Goal: Information Seeking & Learning: Learn about a topic

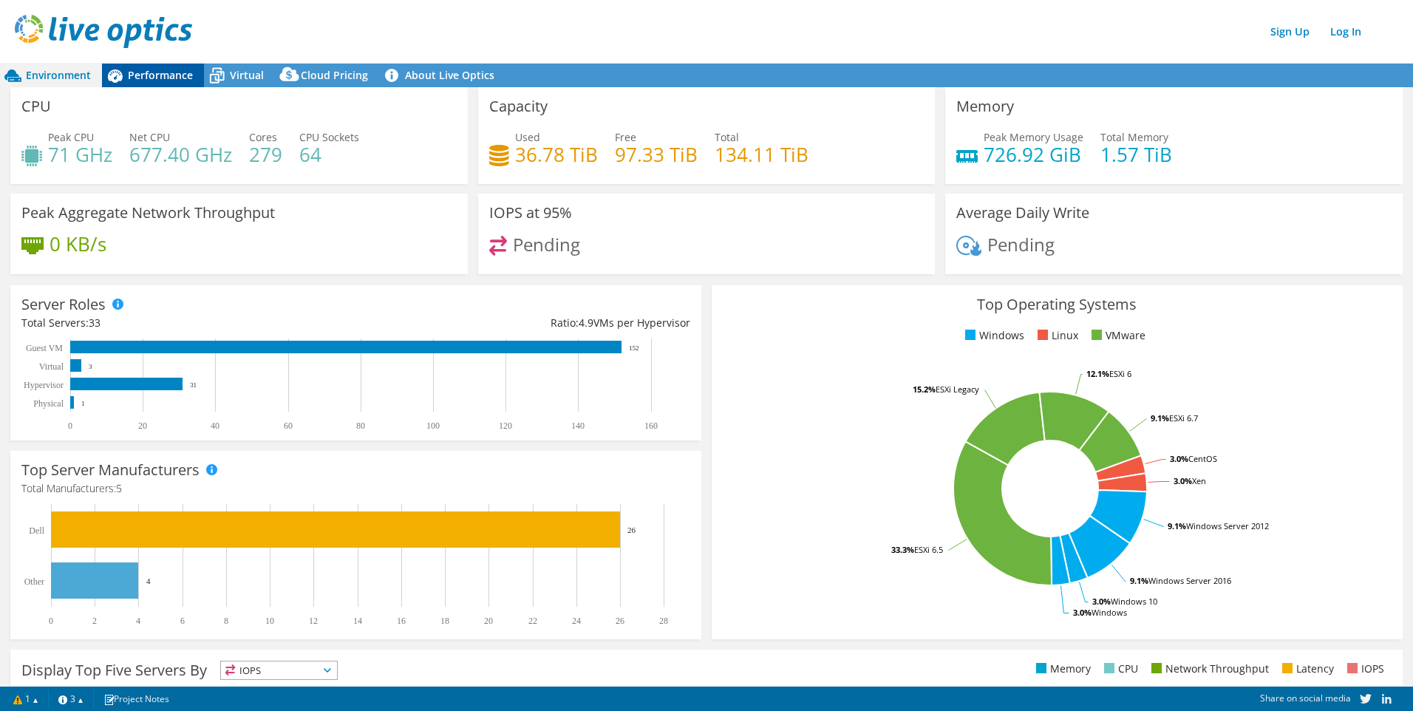
click at [142, 78] on span "Performance" at bounding box center [160, 75] width 65 height 14
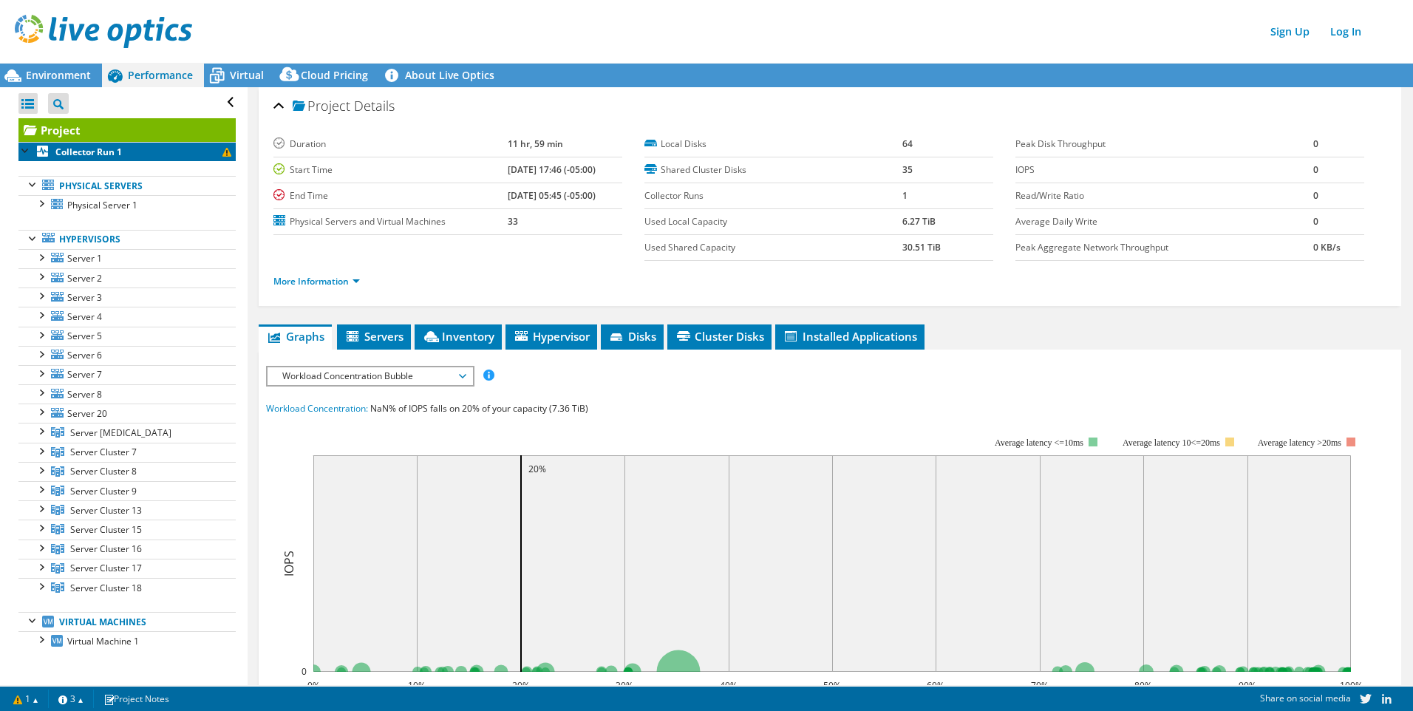
click at [223, 149] on span at bounding box center [227, 152] width 9 height 9
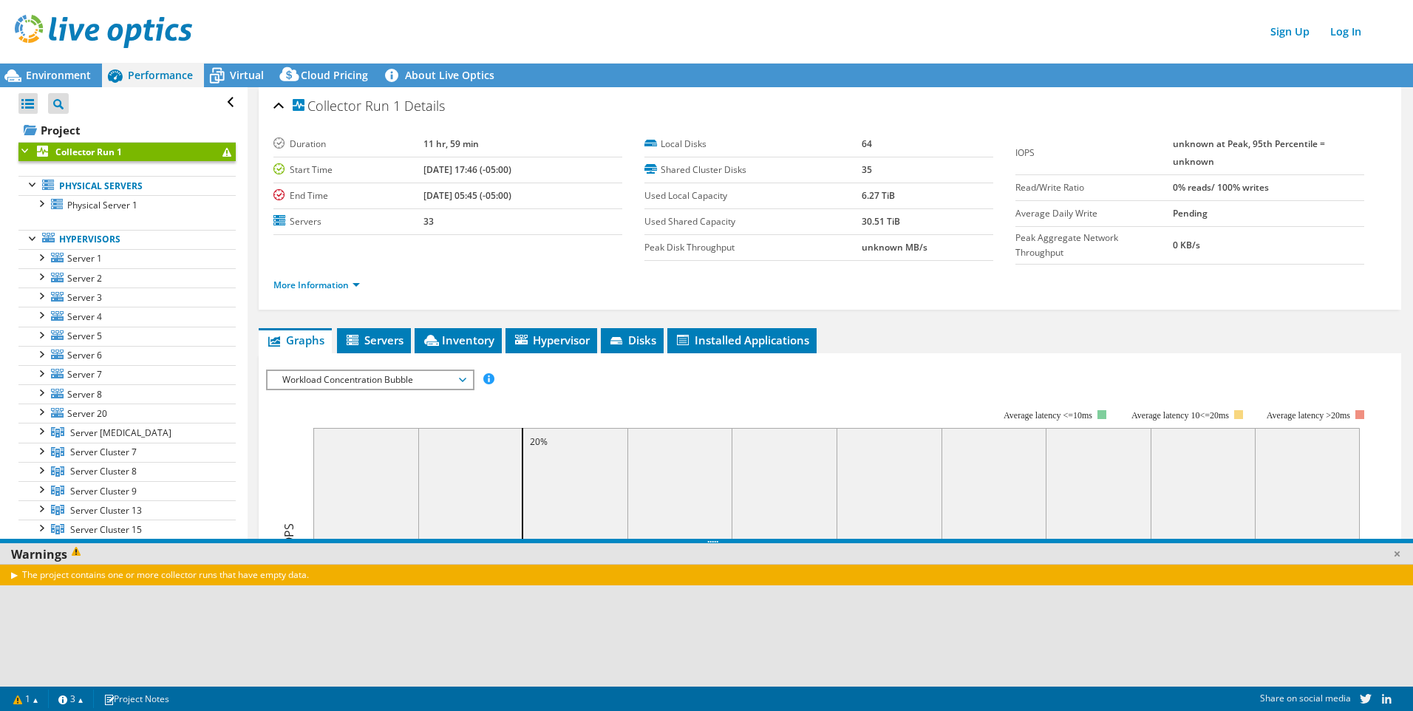
click at [223, 149] on span at bounding box center [227, 152] width 9 height 9
click at [7, 574] on div "The project contains one or more collector runs that have empty data." at bounding box center [712, 574] width 1425 height 21
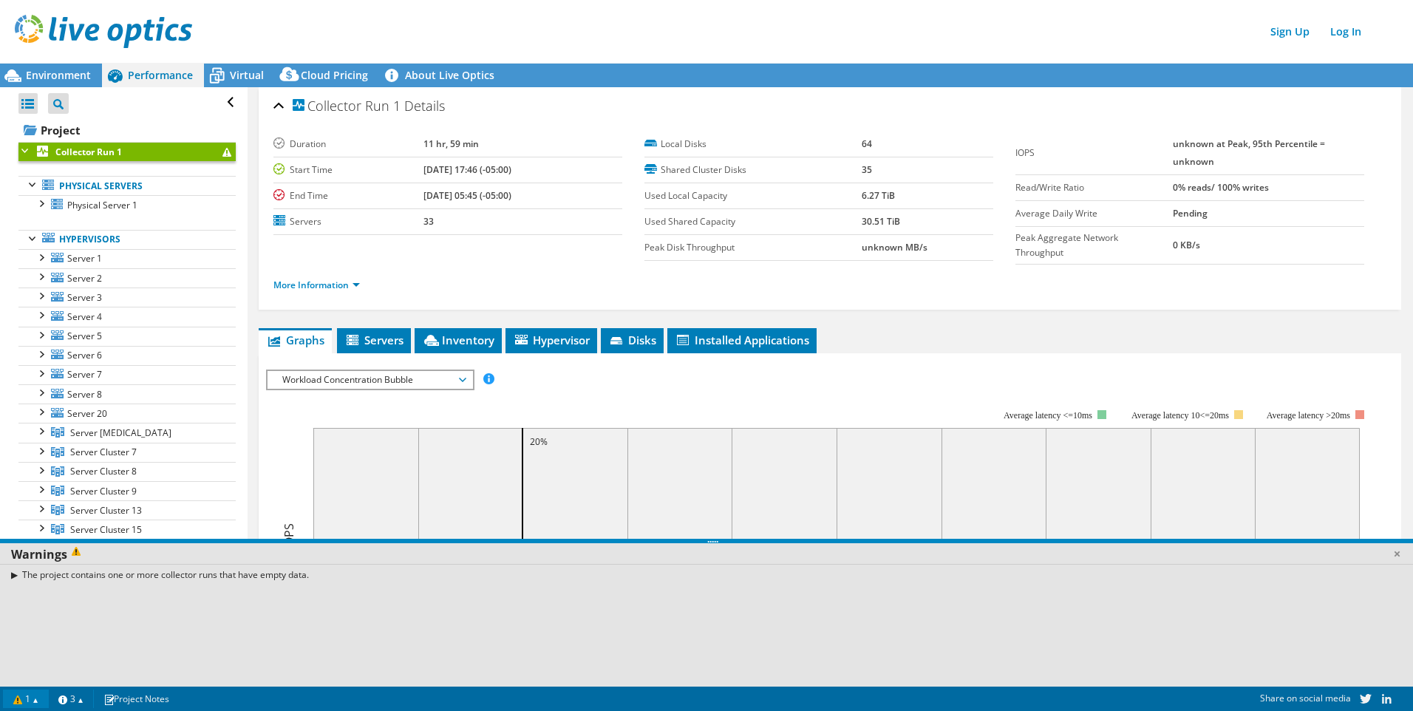
click at [37, 699] on link "1" at bounding box center [26, 699] width 46 height 18
drag, startPoint x: 42, startPoint y: 695, endPoint x: 54, endPoint y: 690, distance: 12.6
click at [43, 695] on link "1" at bounding box center [26, 699] width 46 height 18
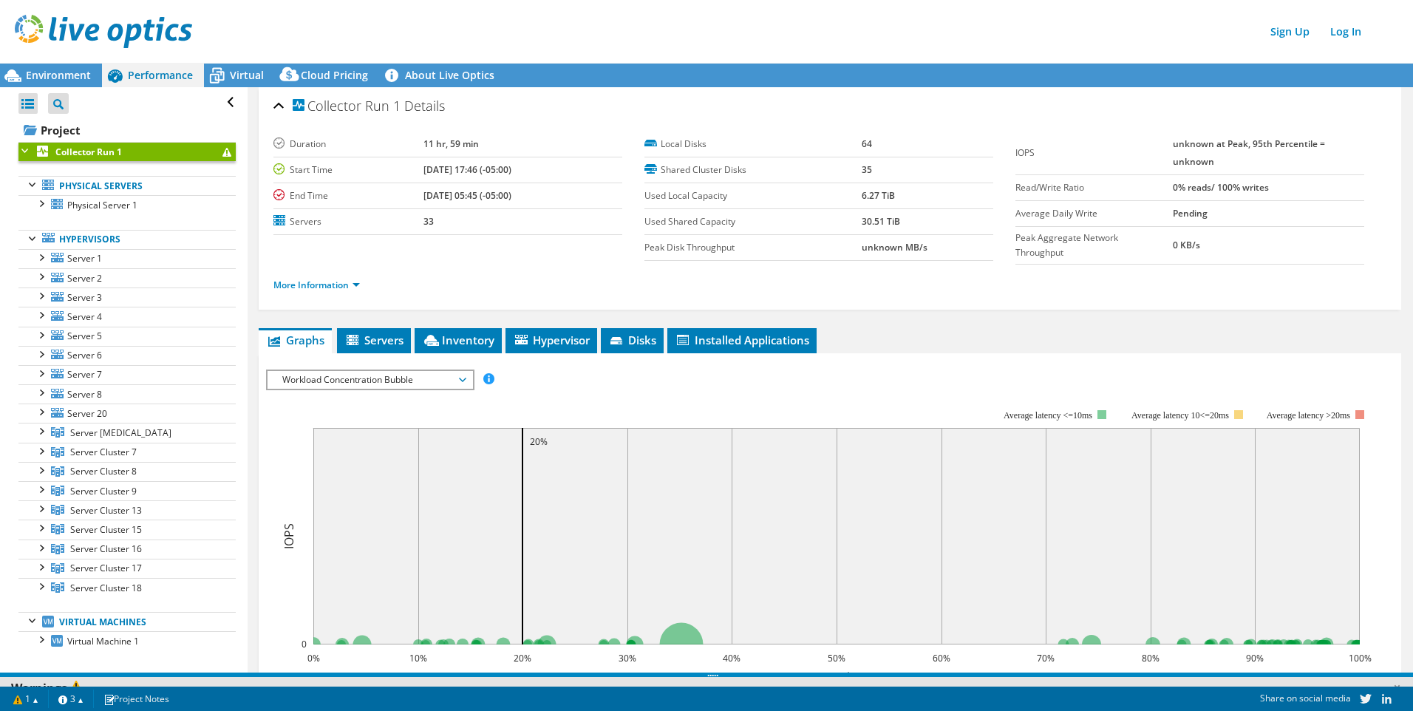
click at [78, 687] on section "Warnings The project contains one or more collector runs that have empty data. …" at bounding box center [712, 699] width 1425 height 24
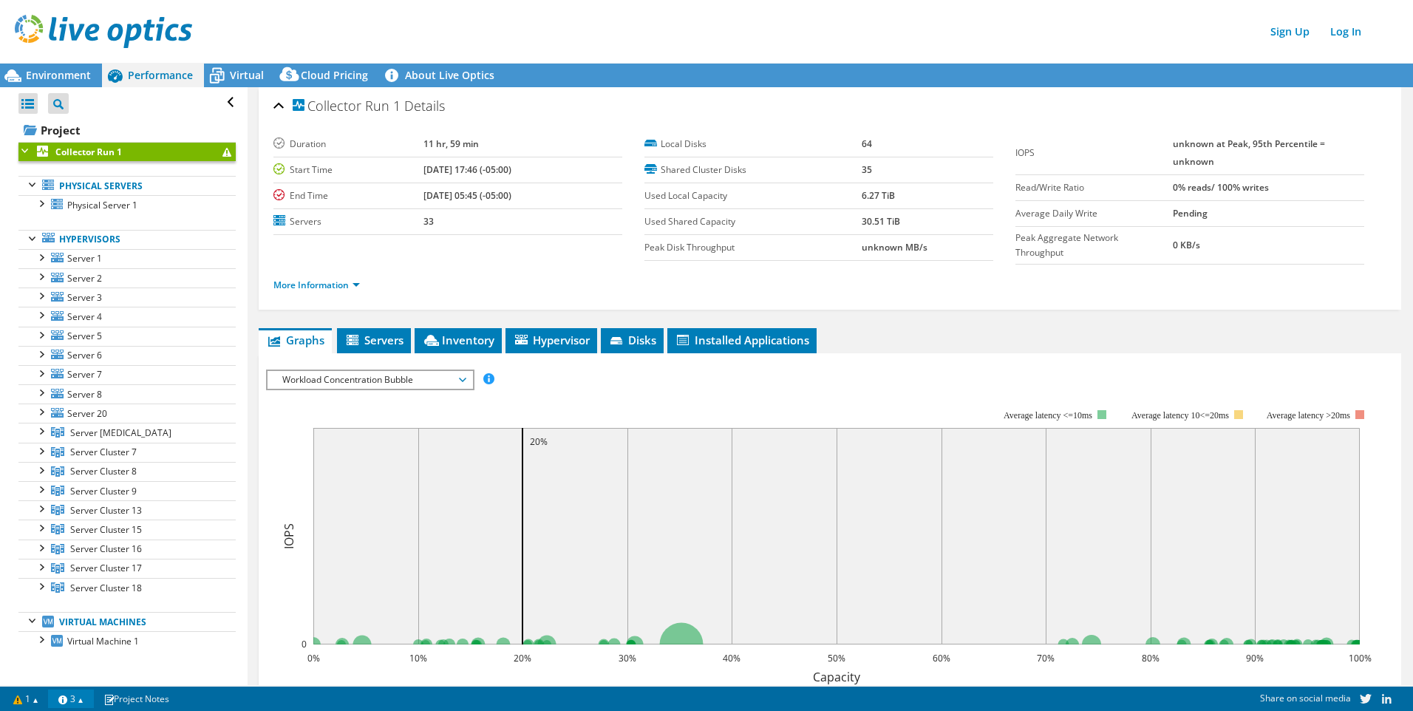
click at [78, 690] on link "3" at bounding box center [71, 699] width 46 height 18
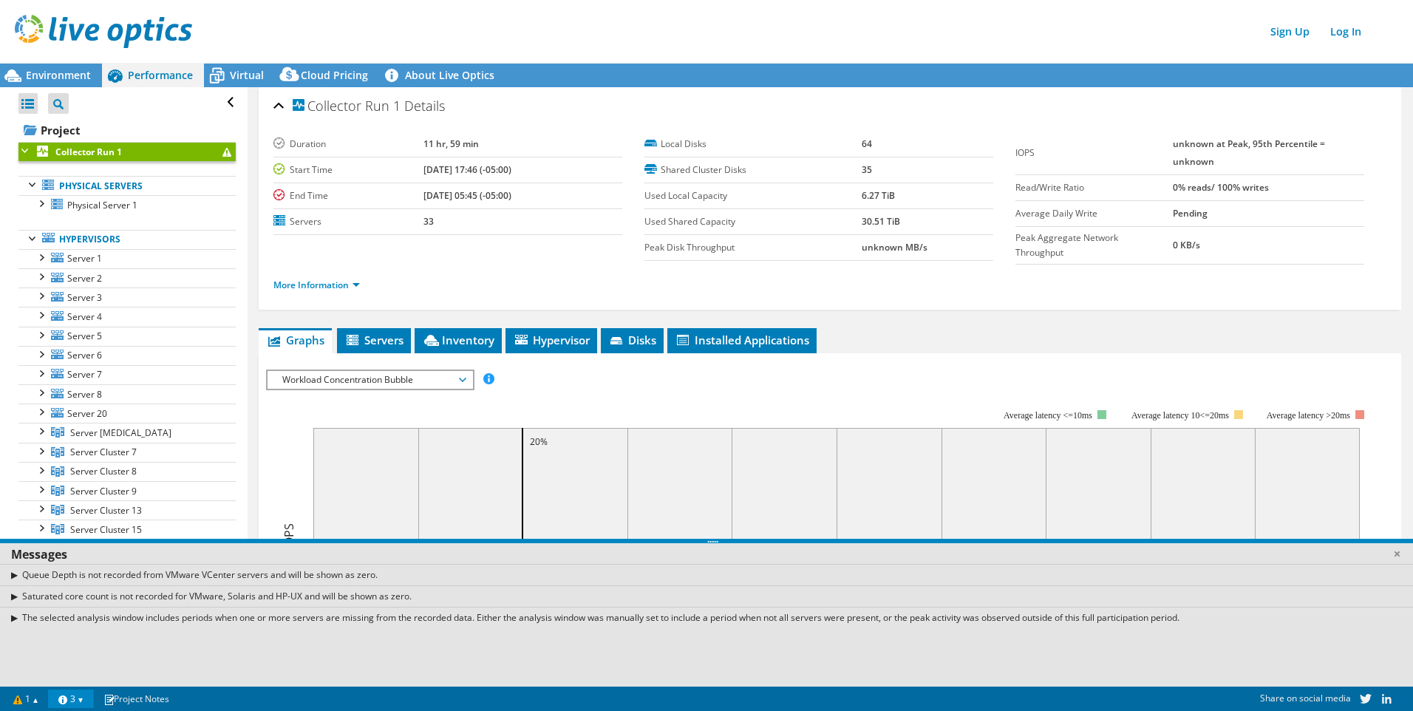
click at [83, 693] on link "3" at bounding box center [71, 699] width 46 height 18
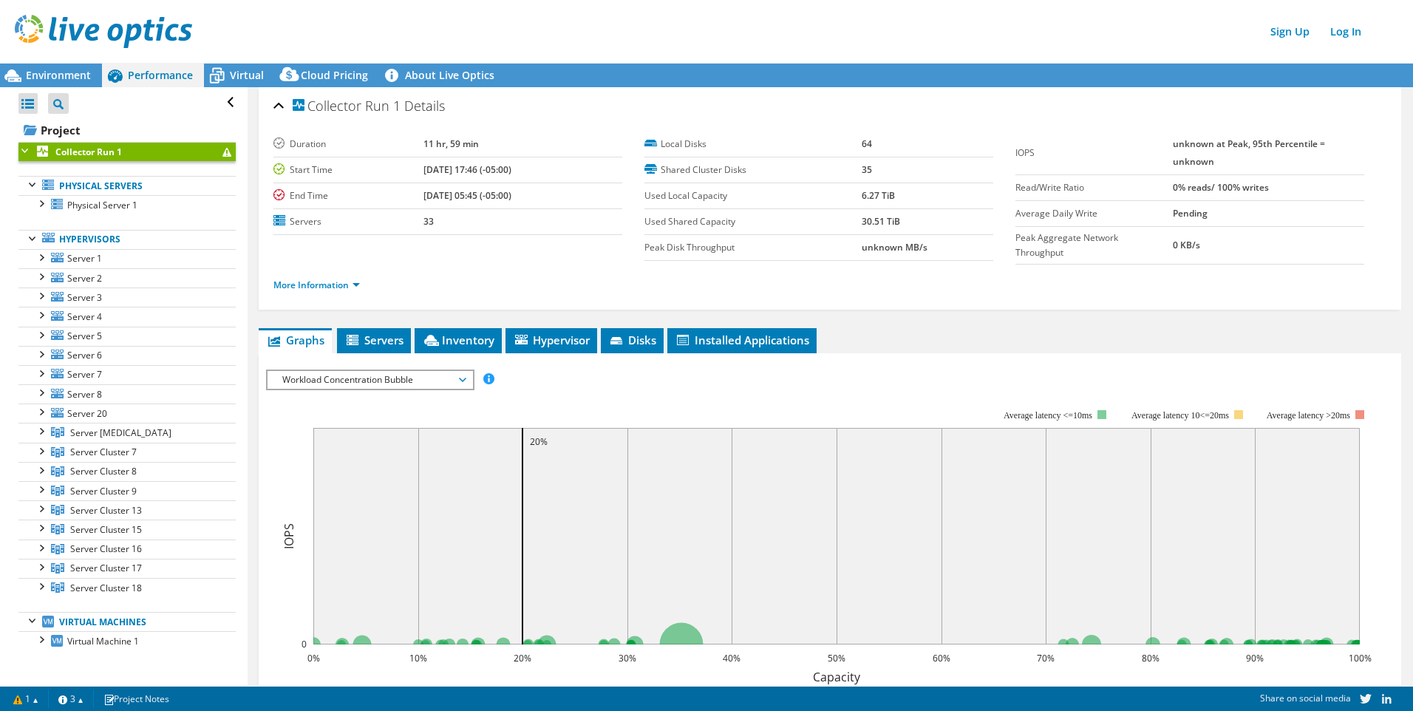
click at [216, 101] on div "Open All Close All Project Tree Filter" at bounding box center [126, 102] width 217 height 31
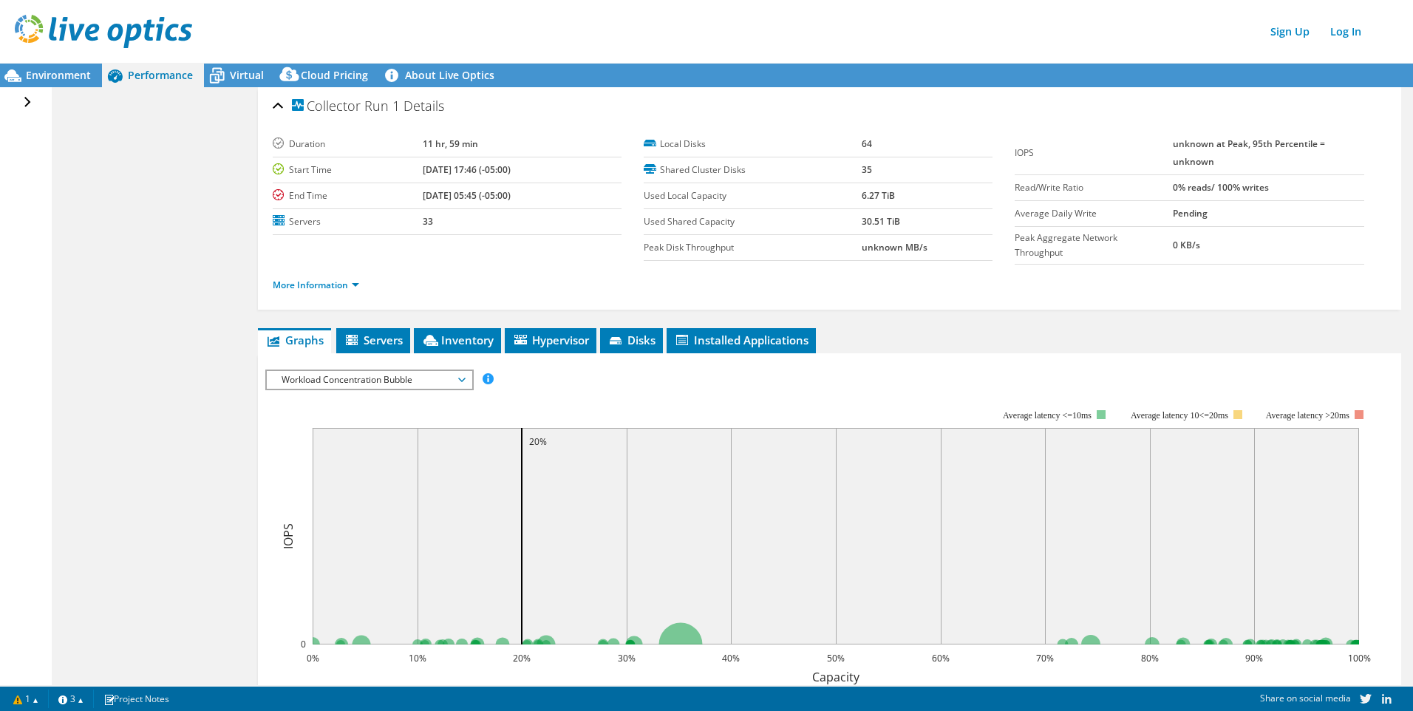
click at [25, 103] on div "Open All Close All Project Tree Filter" at bounding box center [28, 102] width 21 height 31
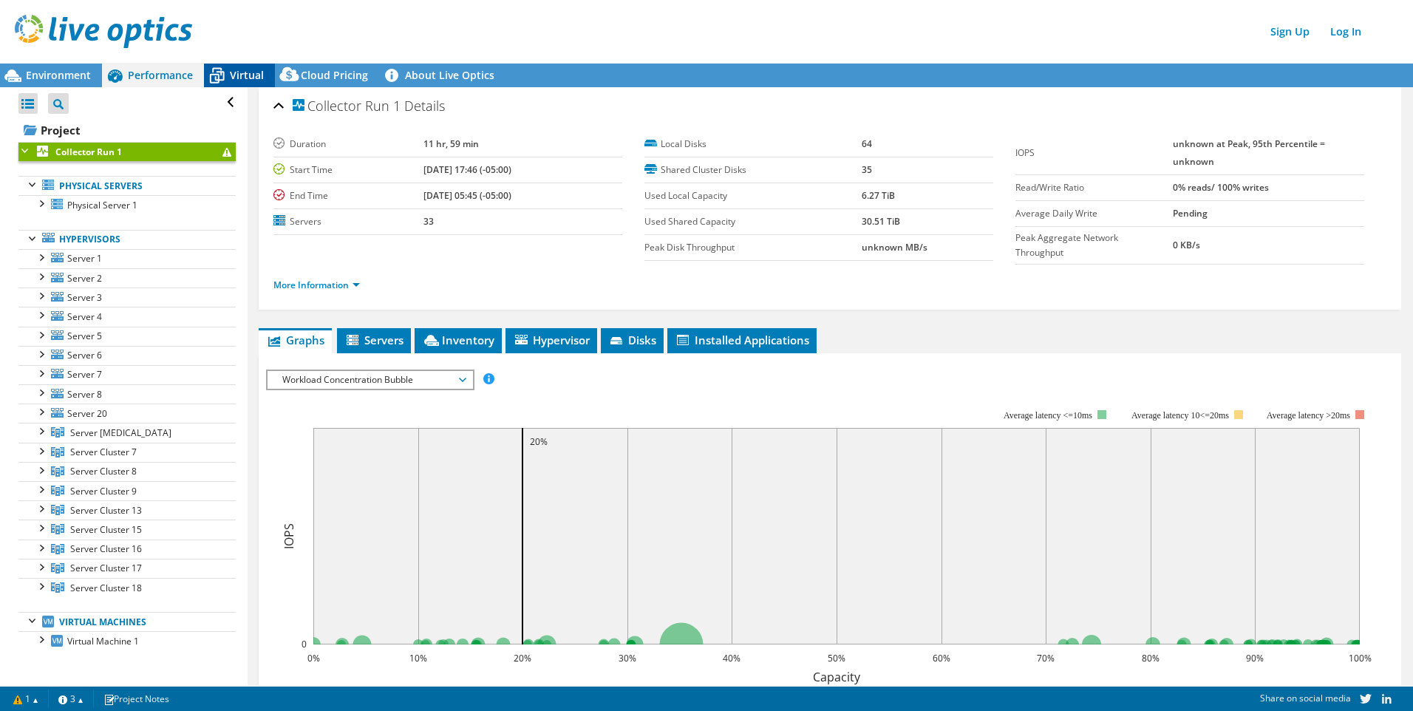
click at [225, 70] on icon at bounding box center [217, 76] width 26 height 26
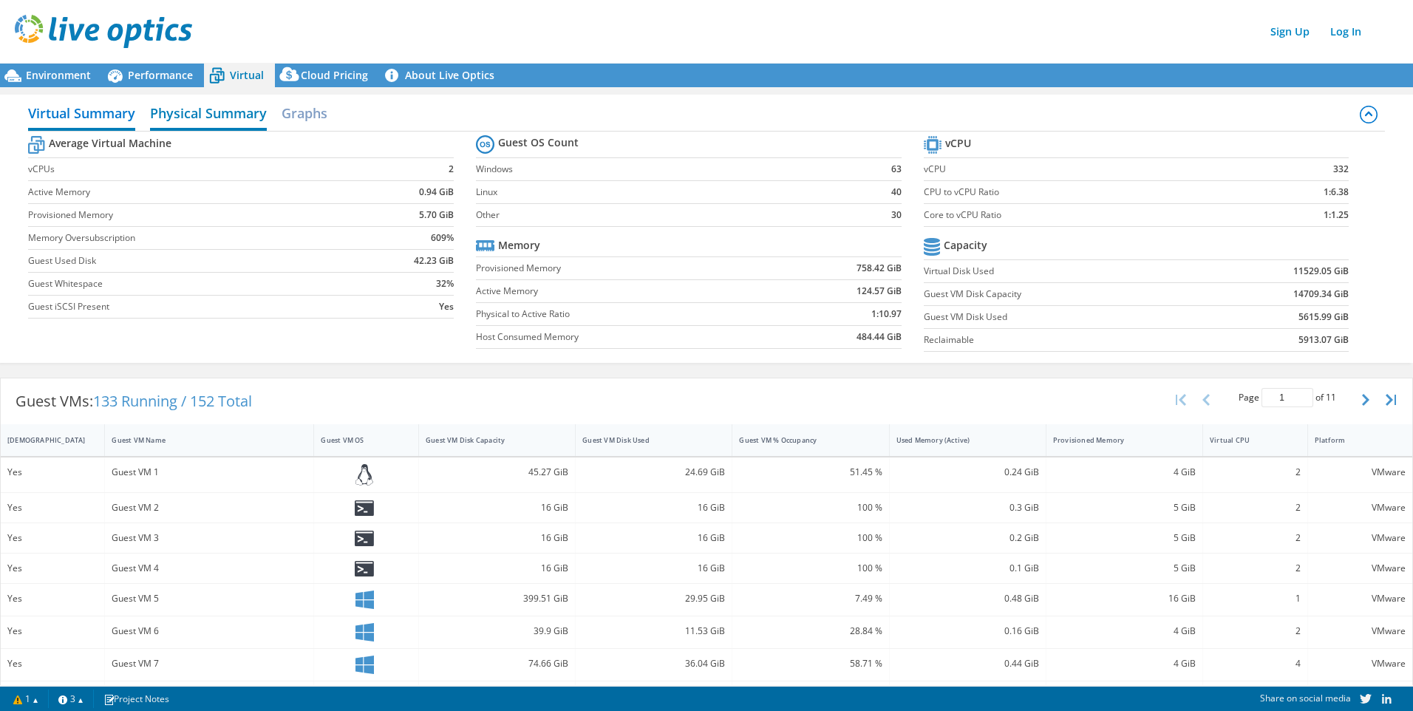
click at [177, 104] on h2 "Physical Summary" at bounding box center [208, 114] width 117 height 33
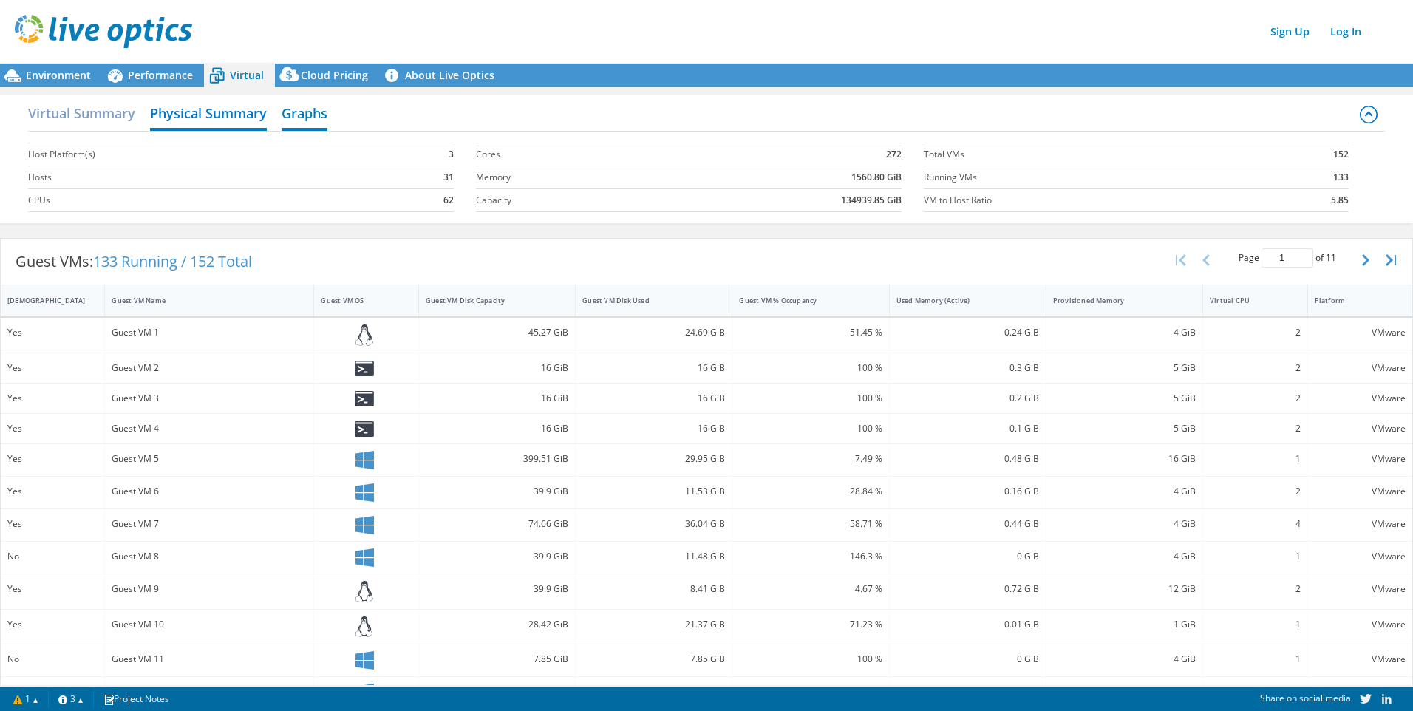
click at [310, 115] on h2 "Graphs" at bounding box center [305, 114] width 46 height 33
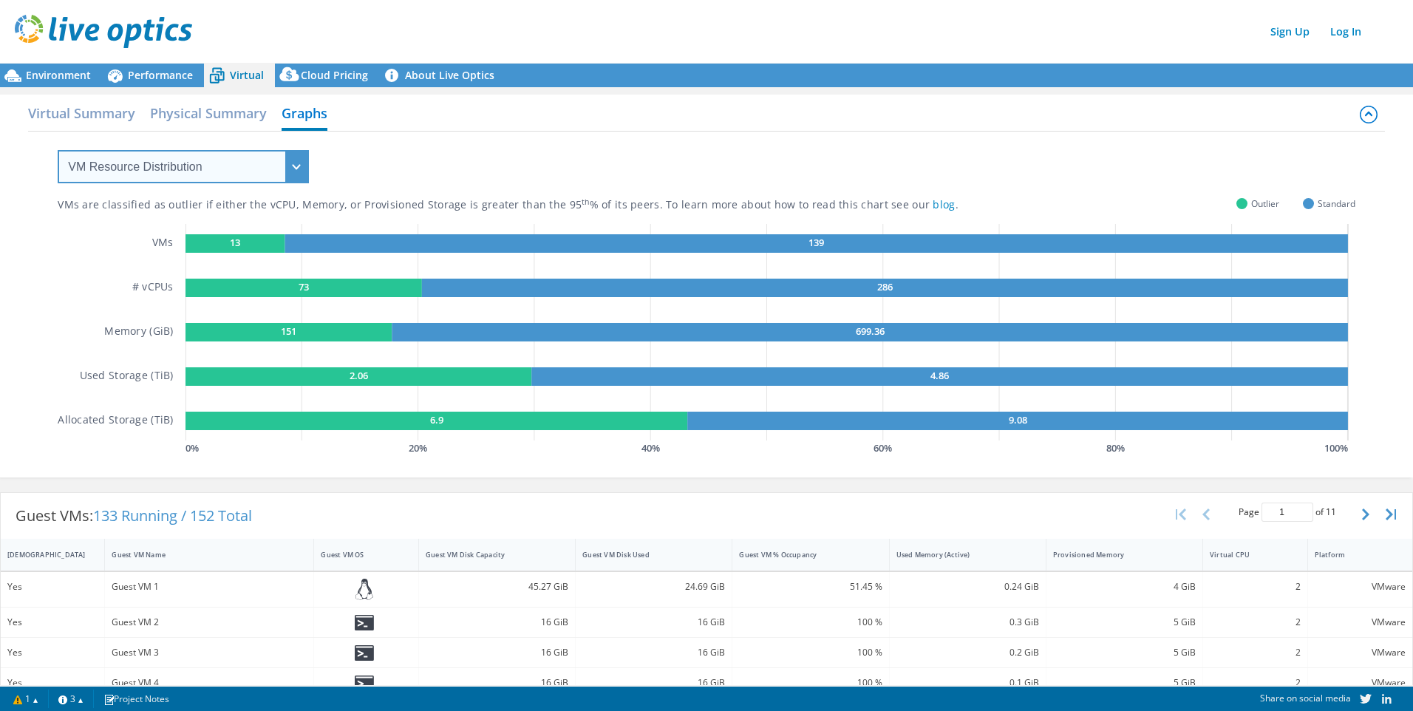
click at [277, 172] on select "VM Resource Distribution Provisioning Contrast Over Provisioning" at bounding box center [183, 166] width 251 height 33
click at [296, 171] on select "VM Resource Distribution Provisioning Contrast Over Provisioning" at bounding box center [183, 166] width 251 height 33
click at [284, 167] on select "VM Resource Distribution Provisioning Contrast Over Provisioning" at bounding box center [183, 166] width 251 height 33
click at [58, 150] on select "VM Resource Distribution Provisioning Contrast Over Provisioning" at bounding box center [183, 166] width 251 height 33
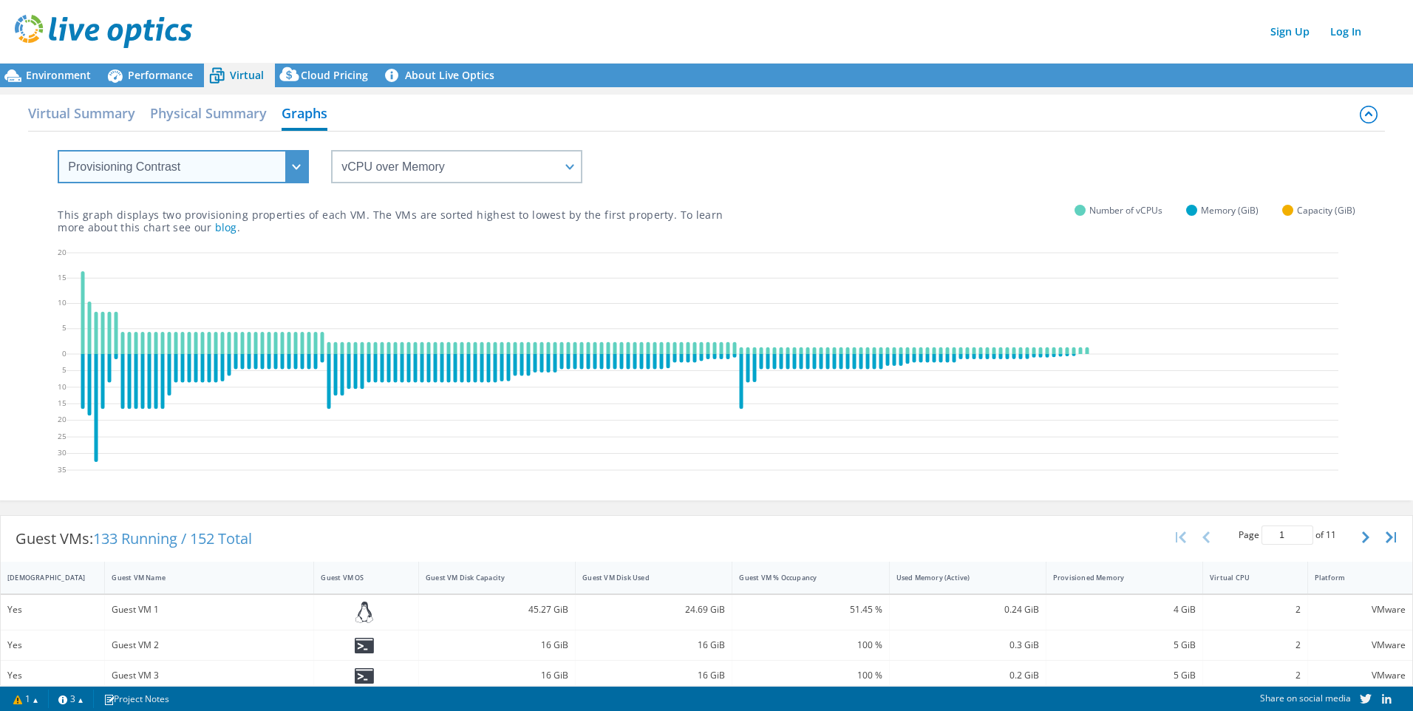
click at [283, 169] on select "VM Resource Distribution Provisioning Contrast Over Provisioning" at bounding box center [183, 166] width 251 height 33
select select "VM Resource Distribution"
click at [58, 150] on select "VM Resource Distribution Provisioning Contrast Over Provisioning" at bounding box center [183, 166] width 251 height 33
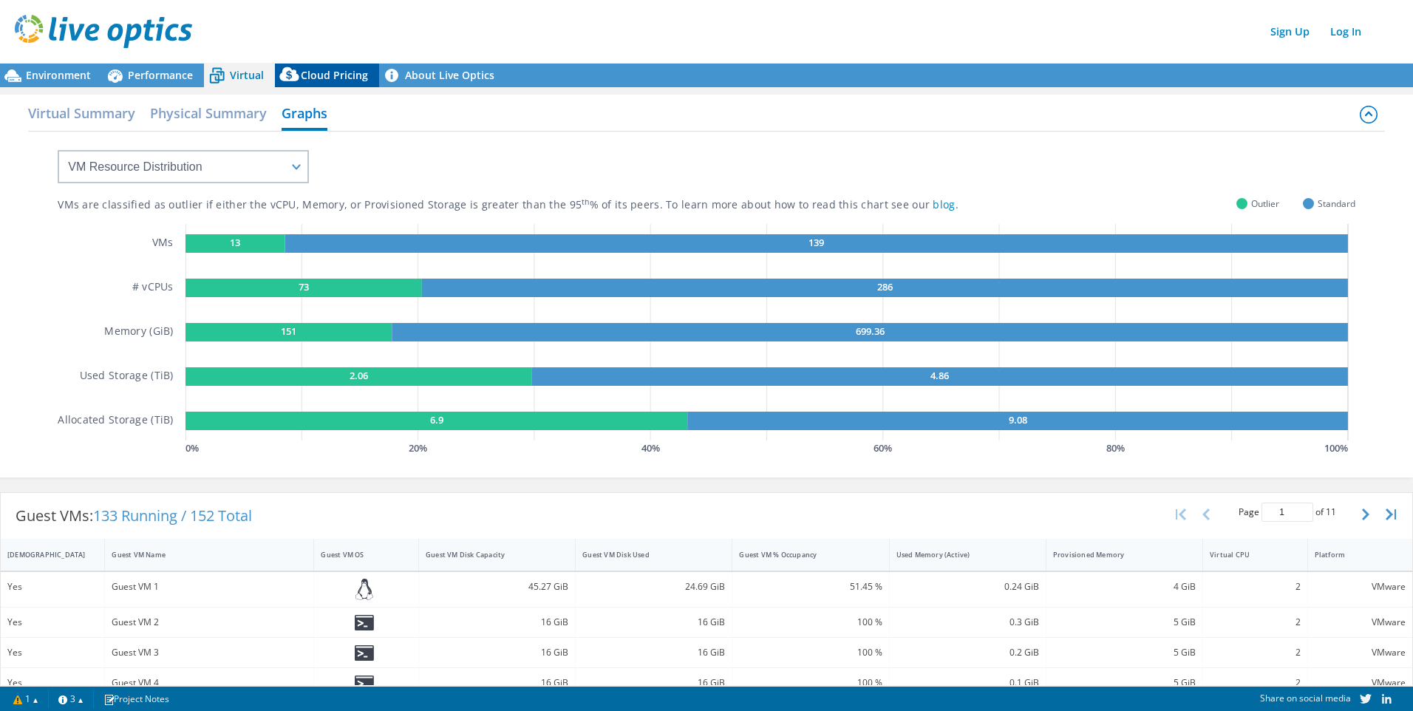
click at [352, 74] on span "Cloud Pricing" at bounding box center [334, 75] width 67 height 14
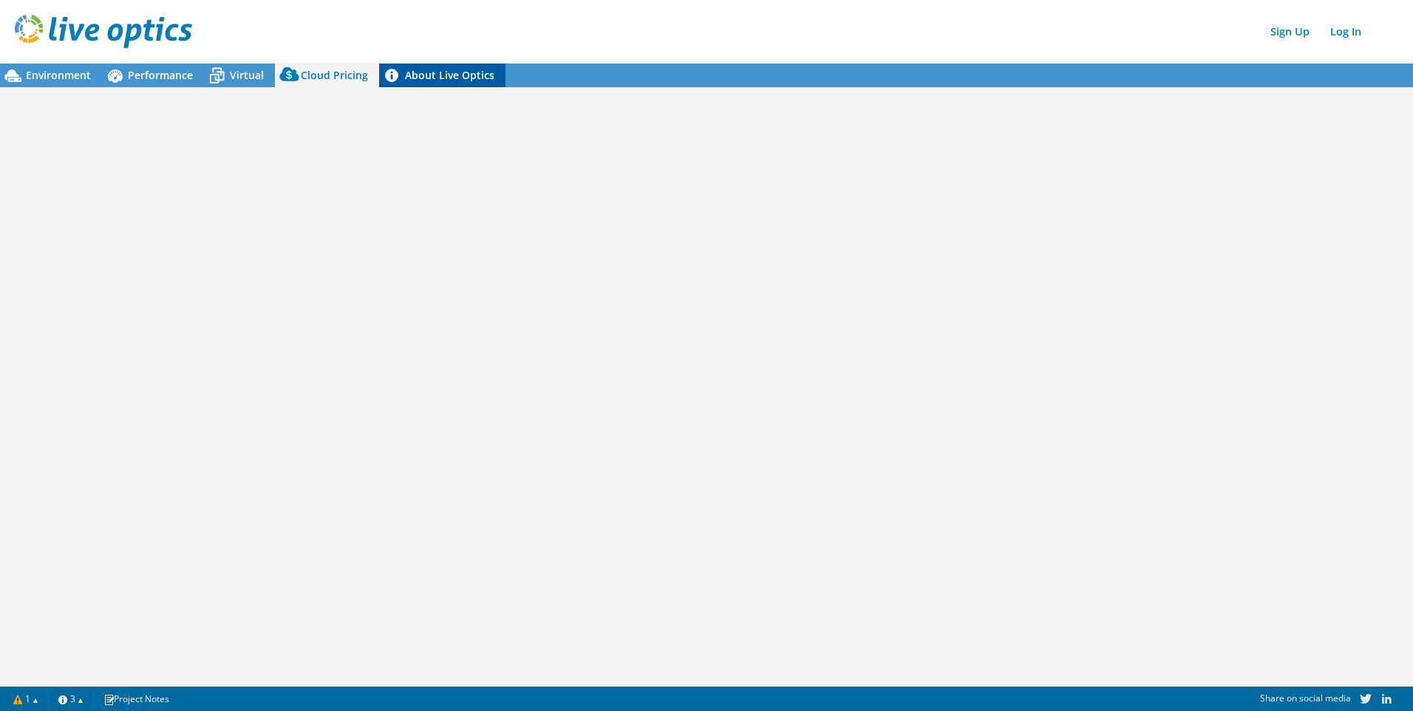
click at [409, 72] on link "About Live Optics" at bounding box center [442, 76] width 126 height 24
